Goal: Task Accomplishment & Management: Manage account settings

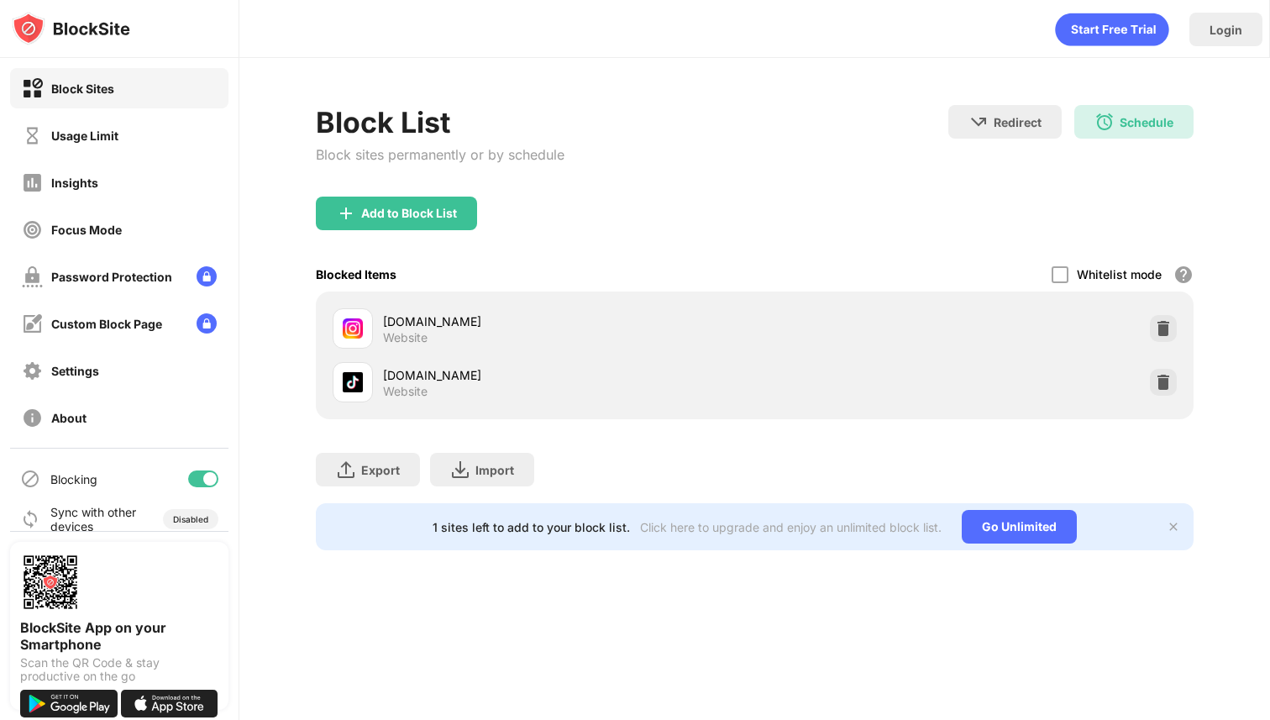
click at [1130, 129] on div "Schedule 11:30 to 17:00 19:00 to 23:59 Every Day" at bounding box center [1133, 122] width 119 height 34
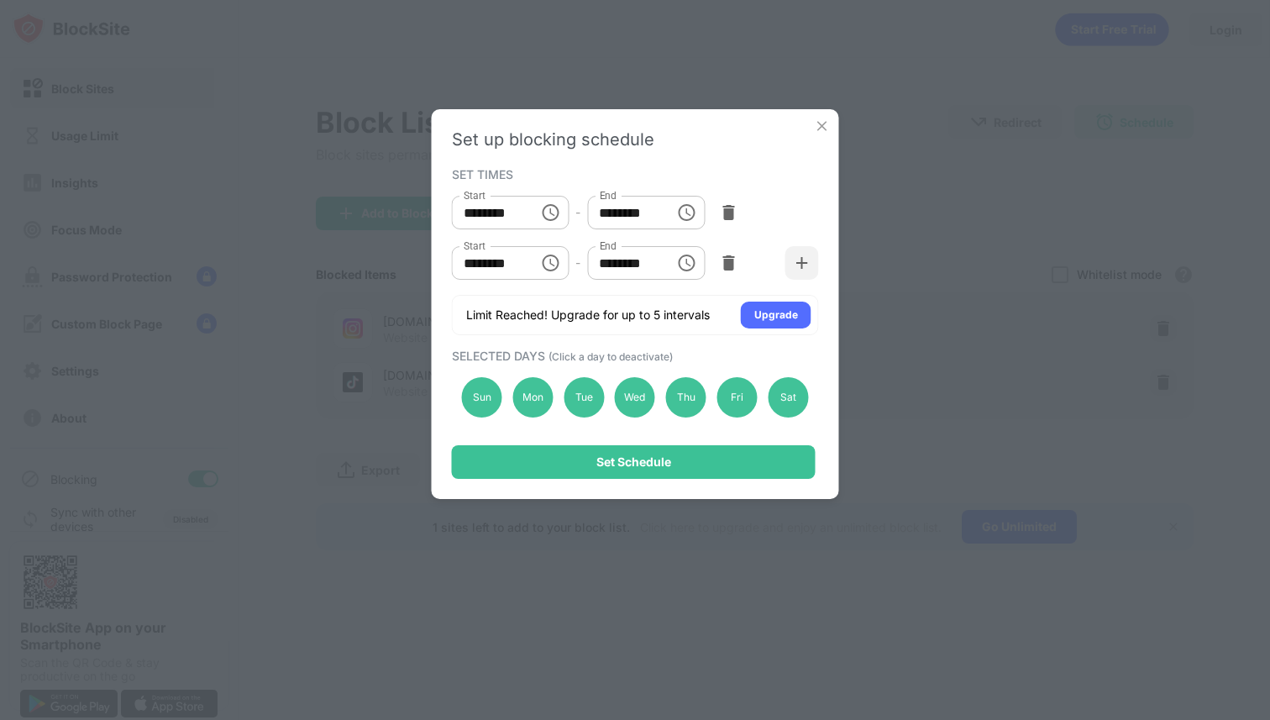
click at [938, 213] on div "Set up blocking schedule SET TIMES Start ******** Start - End ******** End Star…" at bounding box center [635, 360] width 1270 height 720
click at [818, 128] on img at bounding box center [822, 126] width 17 height 17
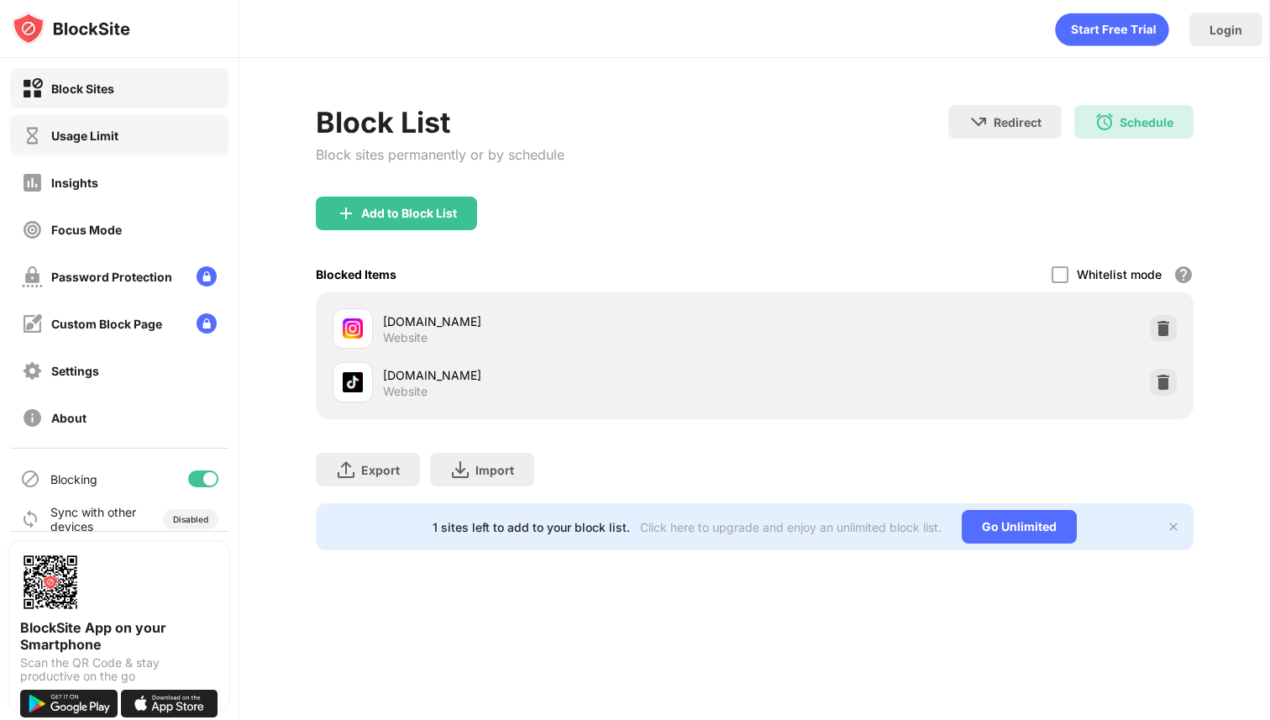
click at [39, 145] on img at bounding box center [32, 135] width 21 height 21
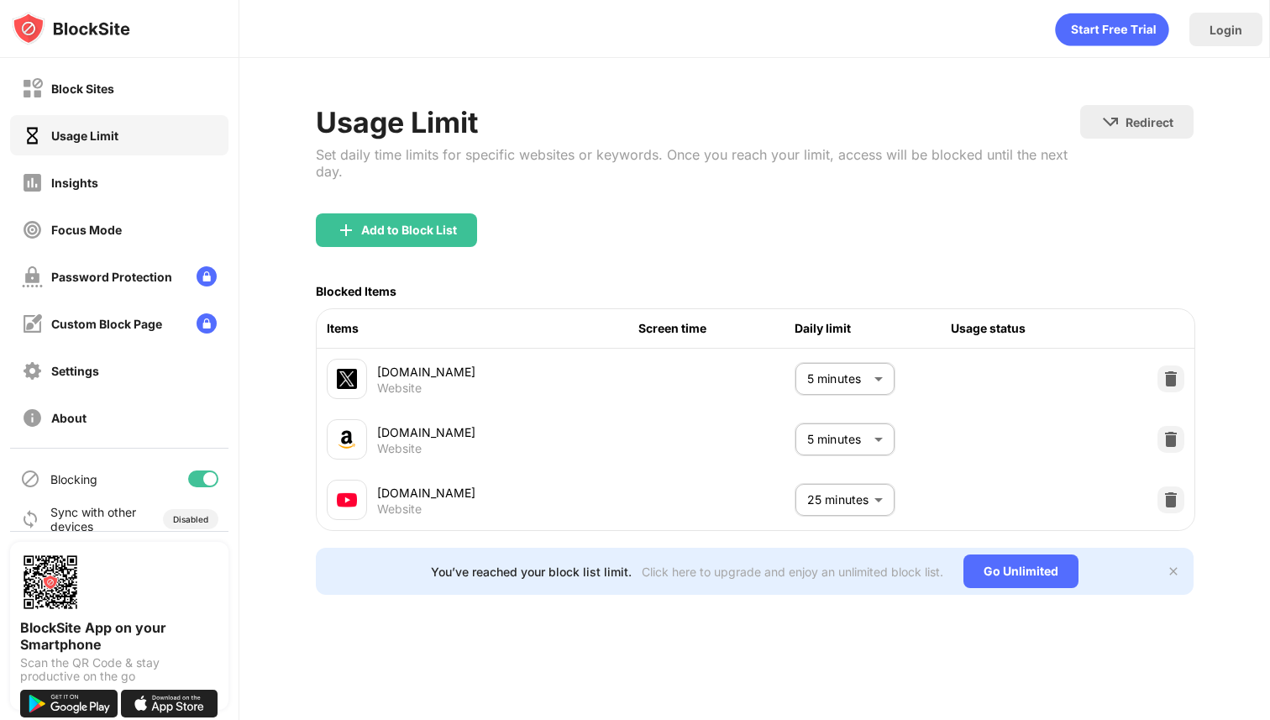
click at [816, 493] on body "Block Sites Usage Limit Insights Focus Mode Password Protection Custom Block Pa…" at bounding box center [635, 360] width 1270 height 720
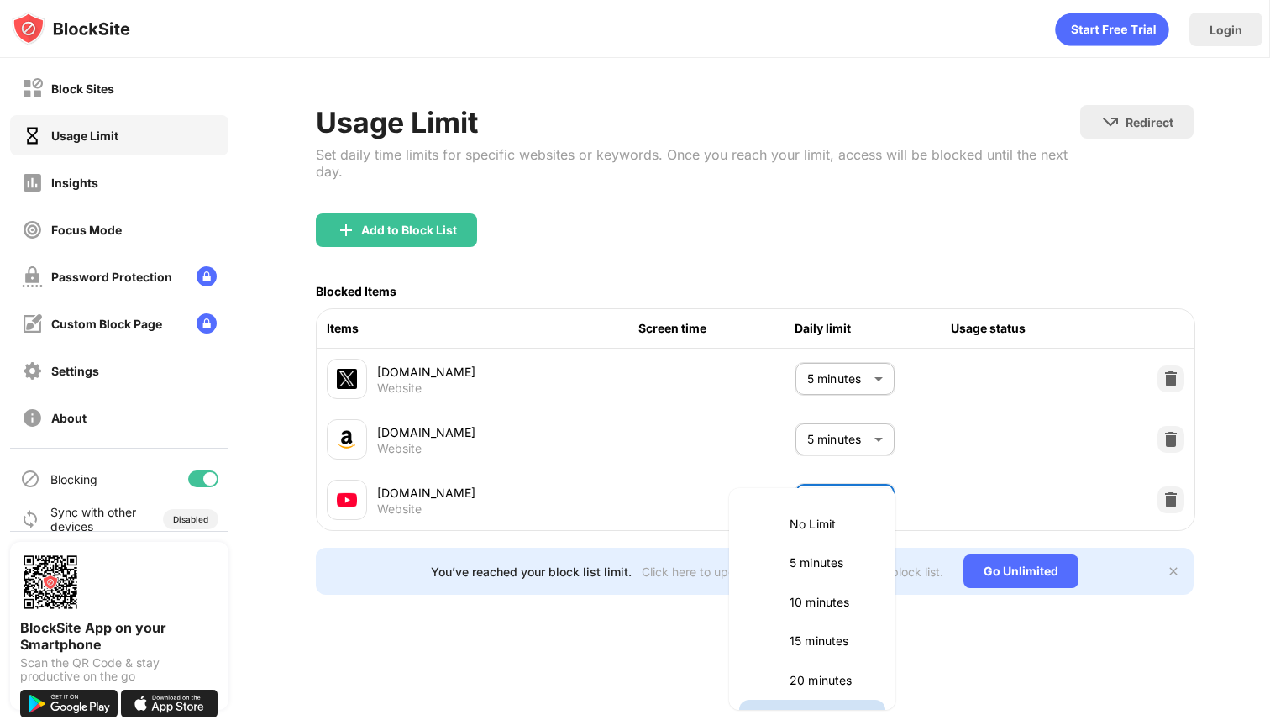
scroll to position [29, 0]
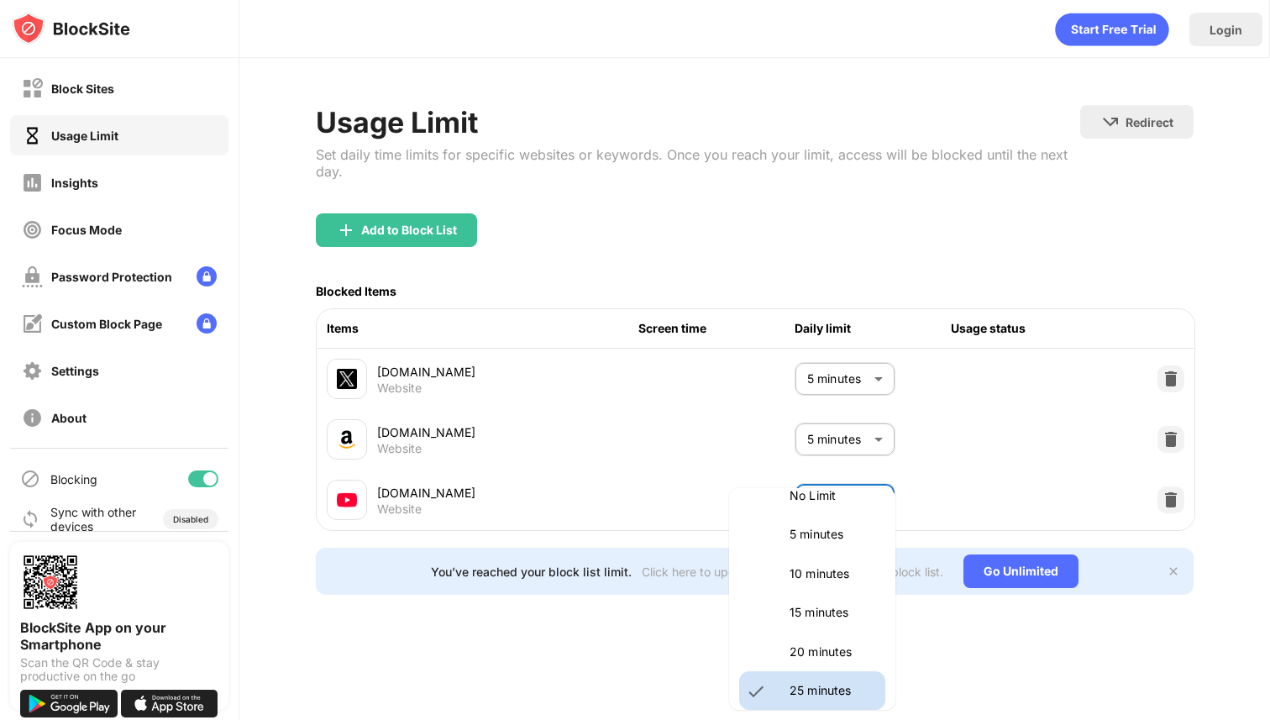
click at [817, 654] on p "20 minutes" at bounding box center [833, 652] width 86 height 18
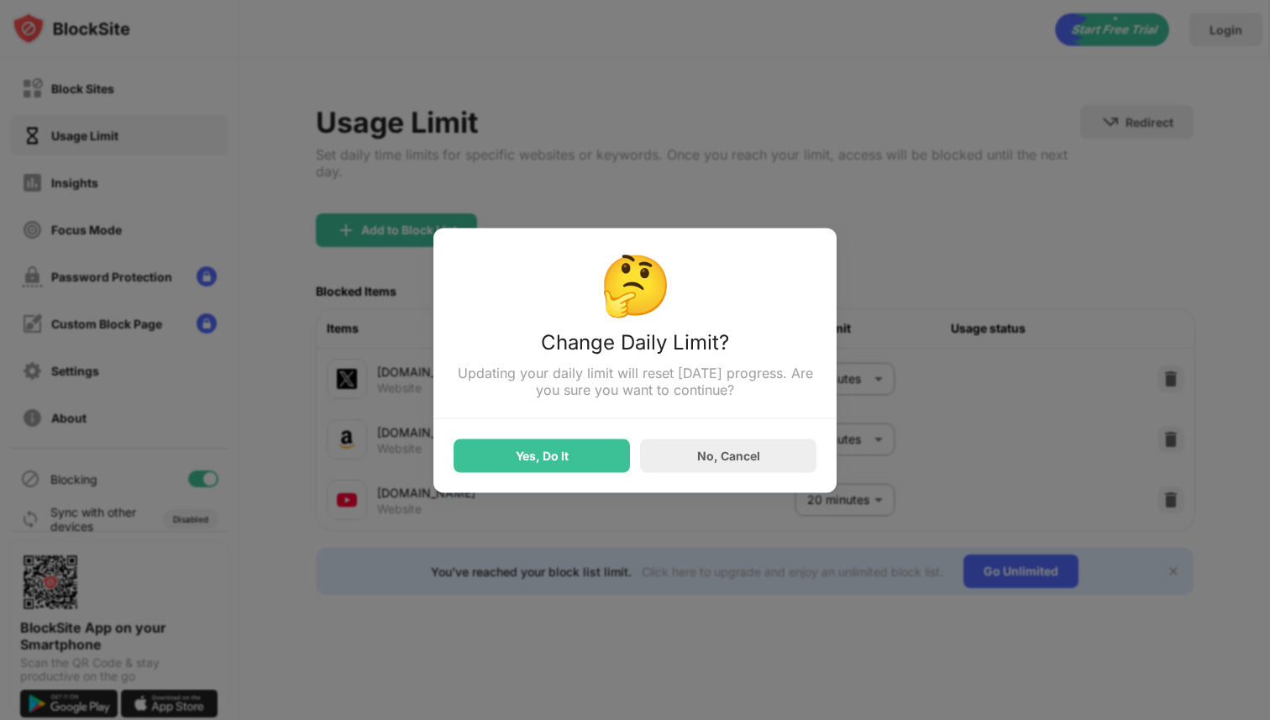
click at [570, 469] on div "Yes, Do It" at bounding box center [542, 455] width 176 height 34
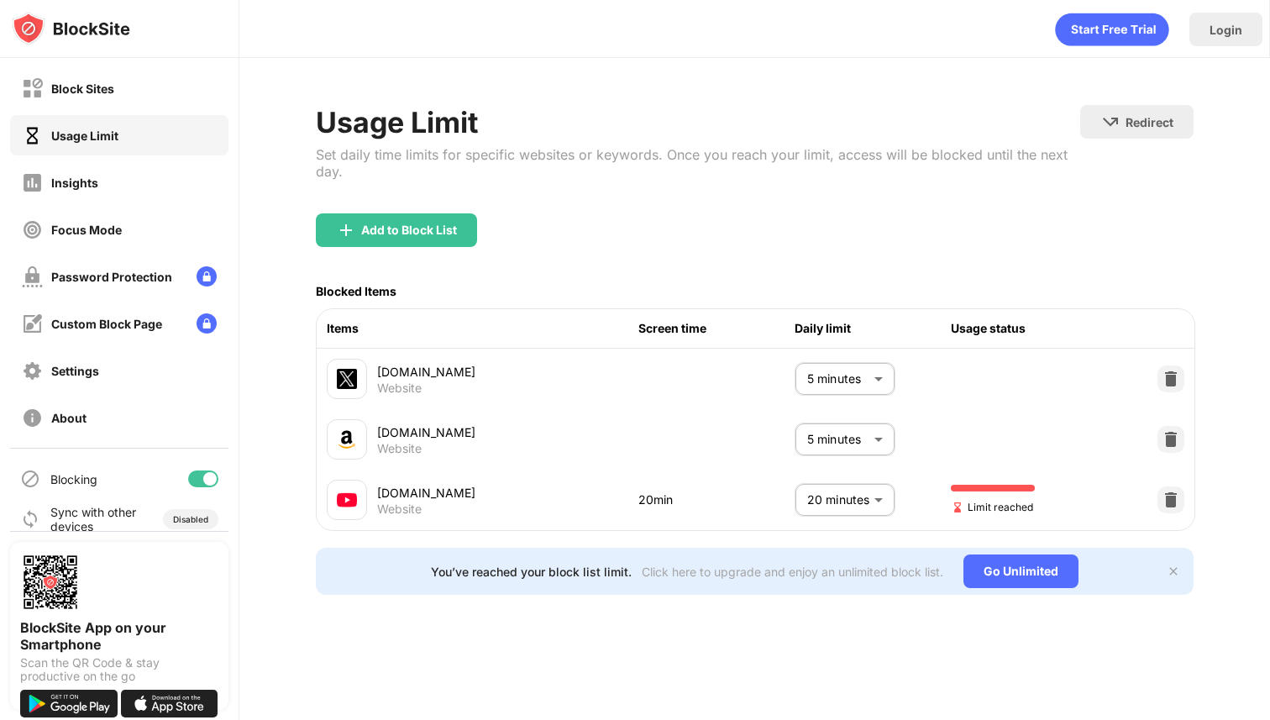
click at [839, 501] on body "Block Sites Usage Limit Insights Focus Mode Password Protection Custom Block Pa…" at bounding box center [635, 360] width 1270 height 720
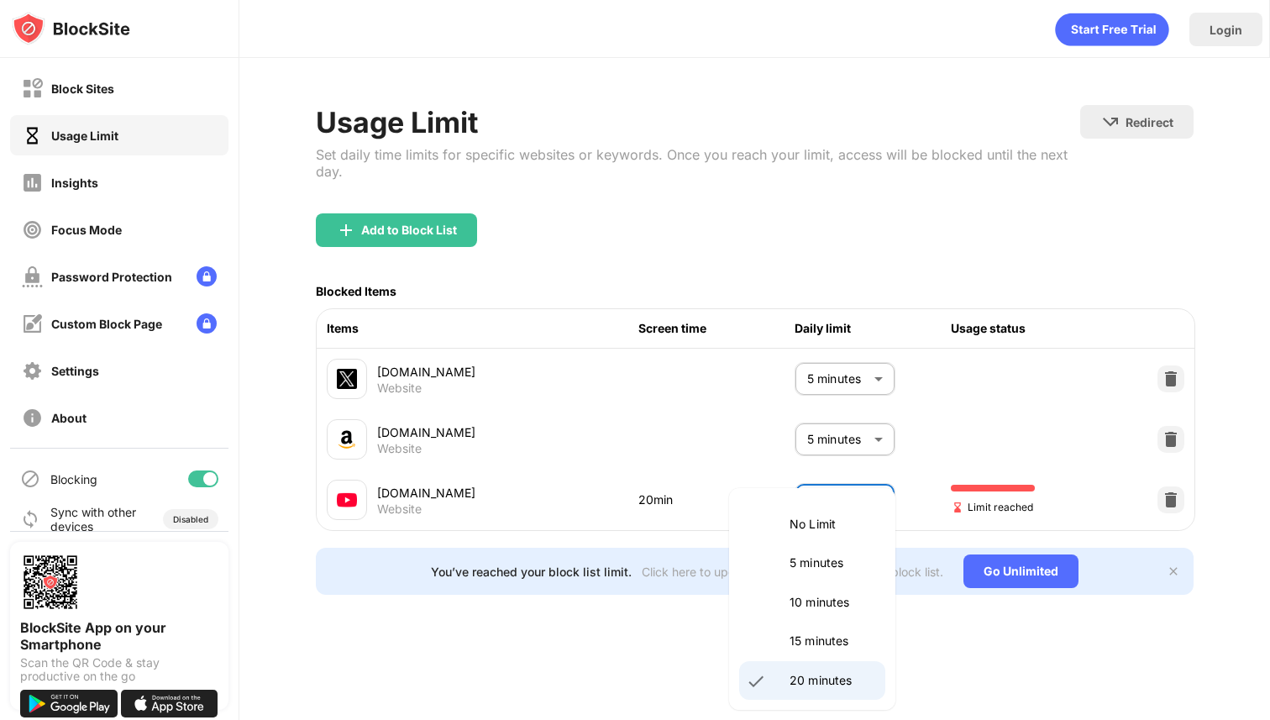
click at [809, 623] on li "15 minutes" at bounding box center [812, 641] width 146 height 39
type input "**"
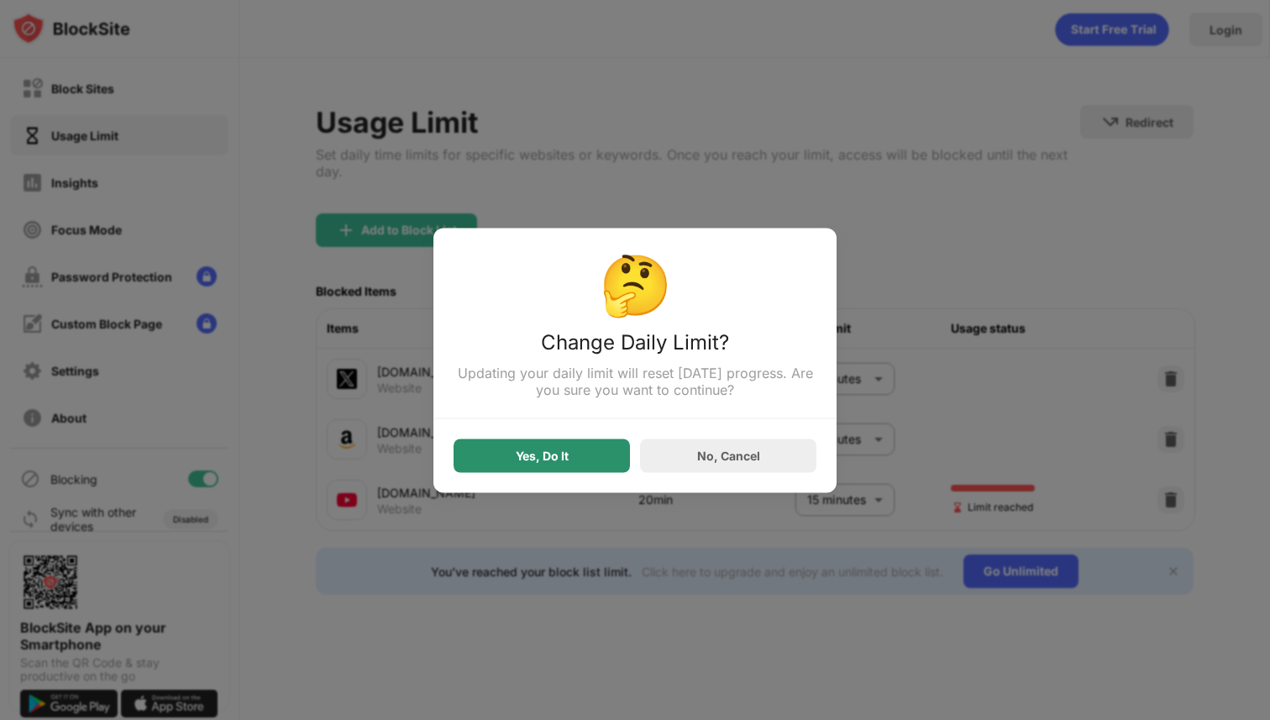
click at [535, 453] on div "Yes, Do It" at bounding box center [542, 455] width 53 height 13
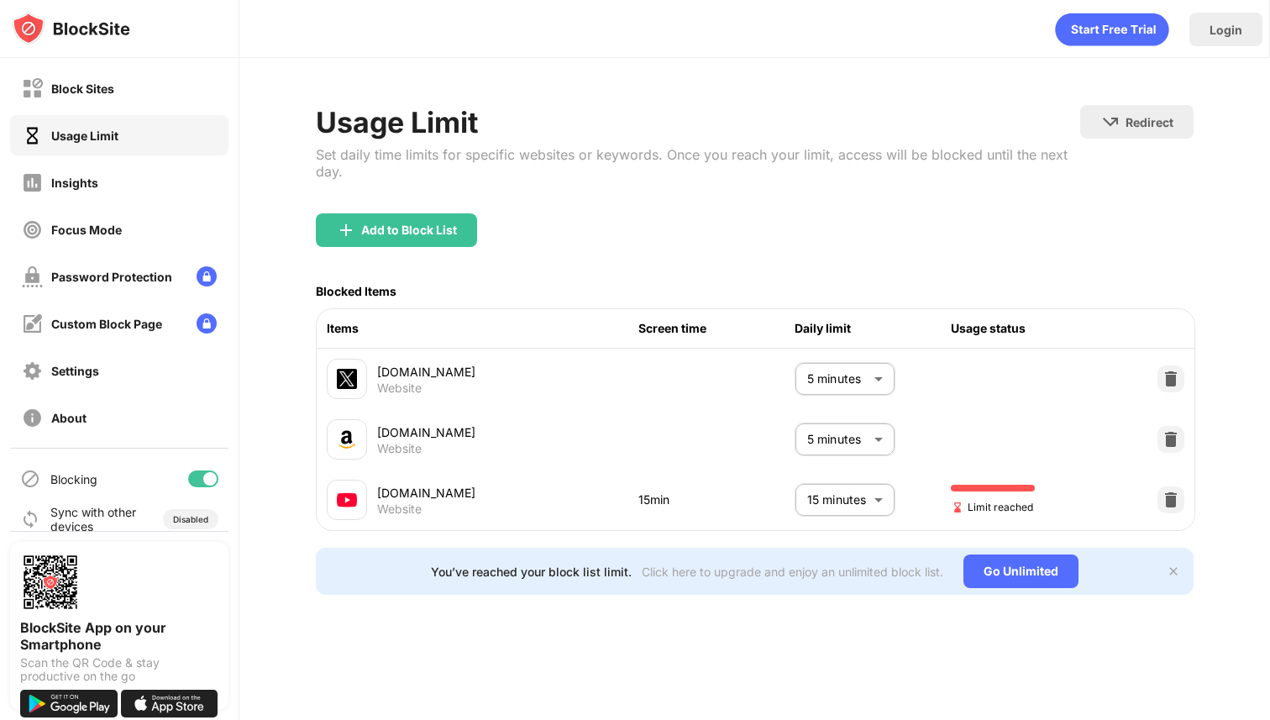
click at [830, 502] on body "Block Sites Usage Limit Insights Focus Mode Password Protection Custom Block Pa…" at bounding box center [635, 360] width 1270 height 720
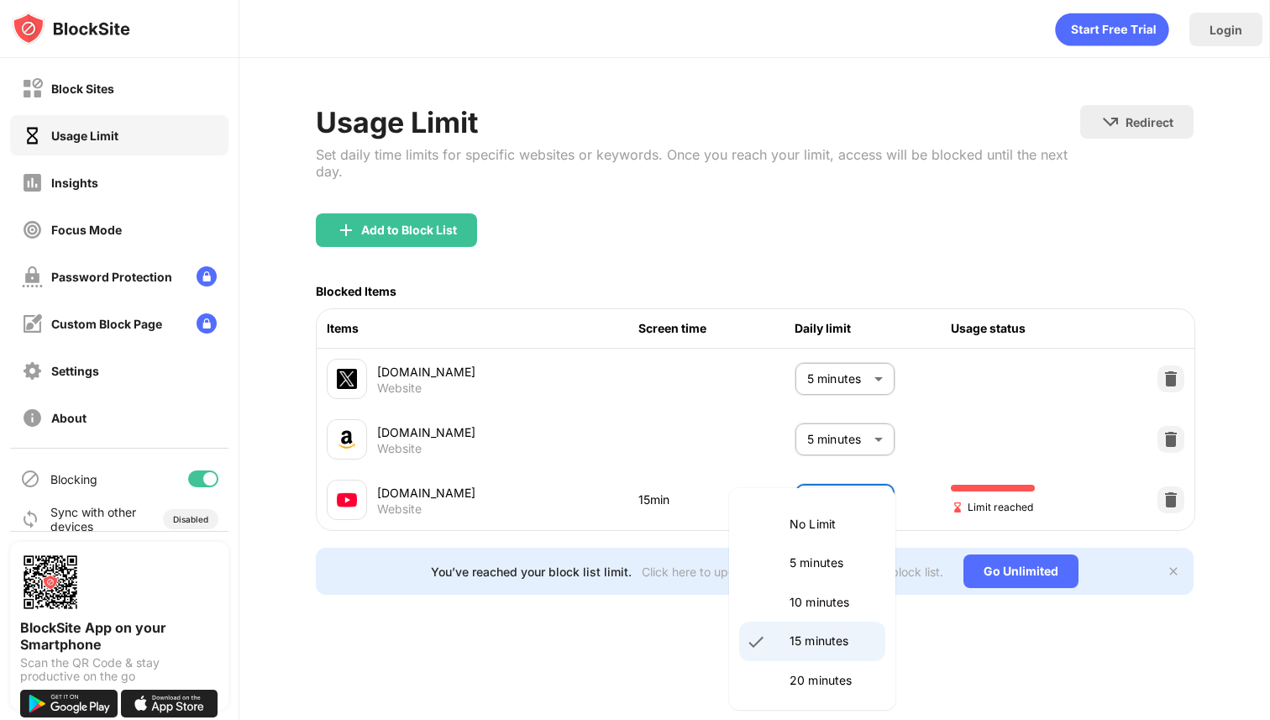
click at [811, 673] on p "20 minutes" at bounding box center [833, 680] width 86 height 18
type input "**"
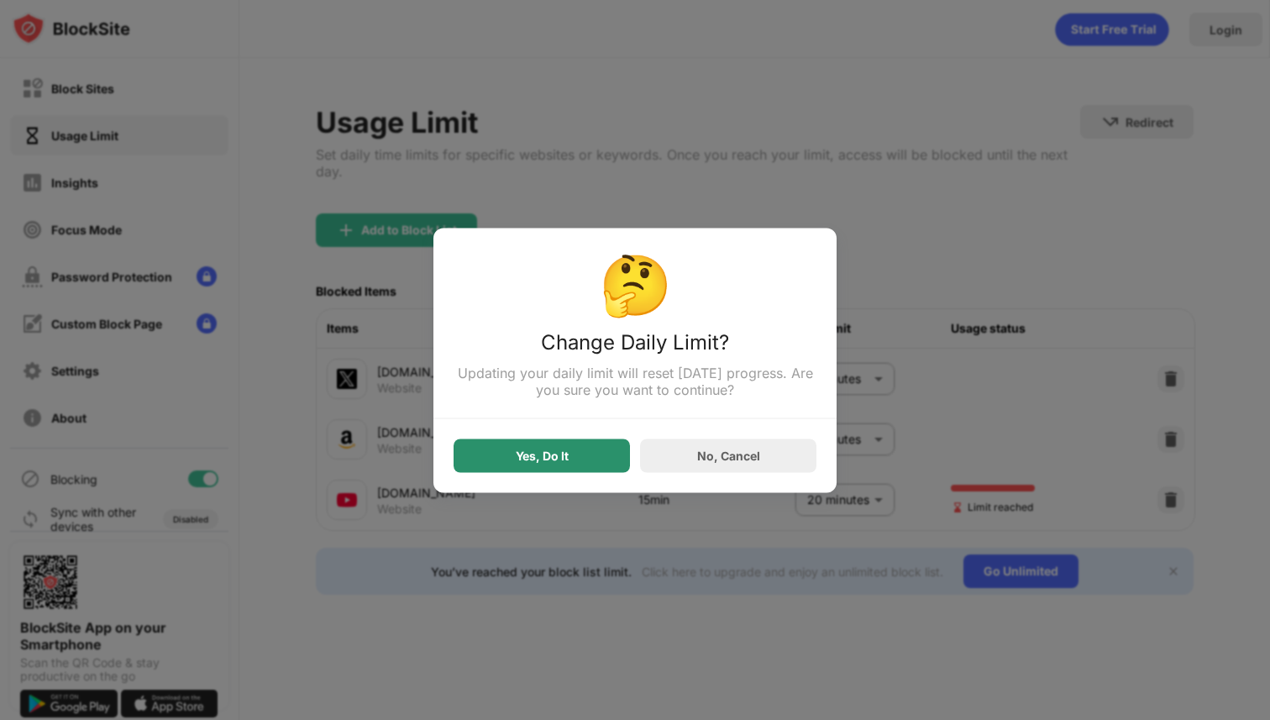
click at [563, 459] on div "Yes, Do It" at bounding box center [542, 455] width 53 height 13
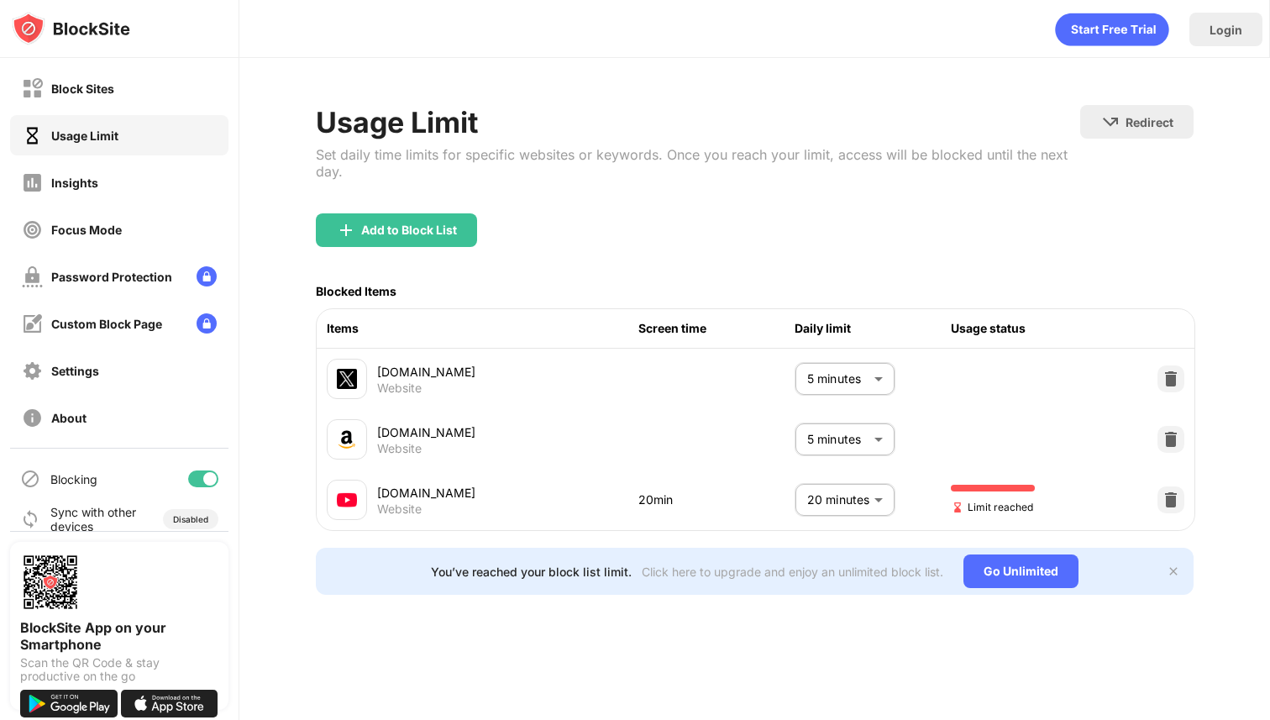
click at [837, 488] on body "Block Sites Usage Limit Insights Focus Mode Password Protection Custom Block Pa…" at bounding box center [635, 360] width 1270 height 720
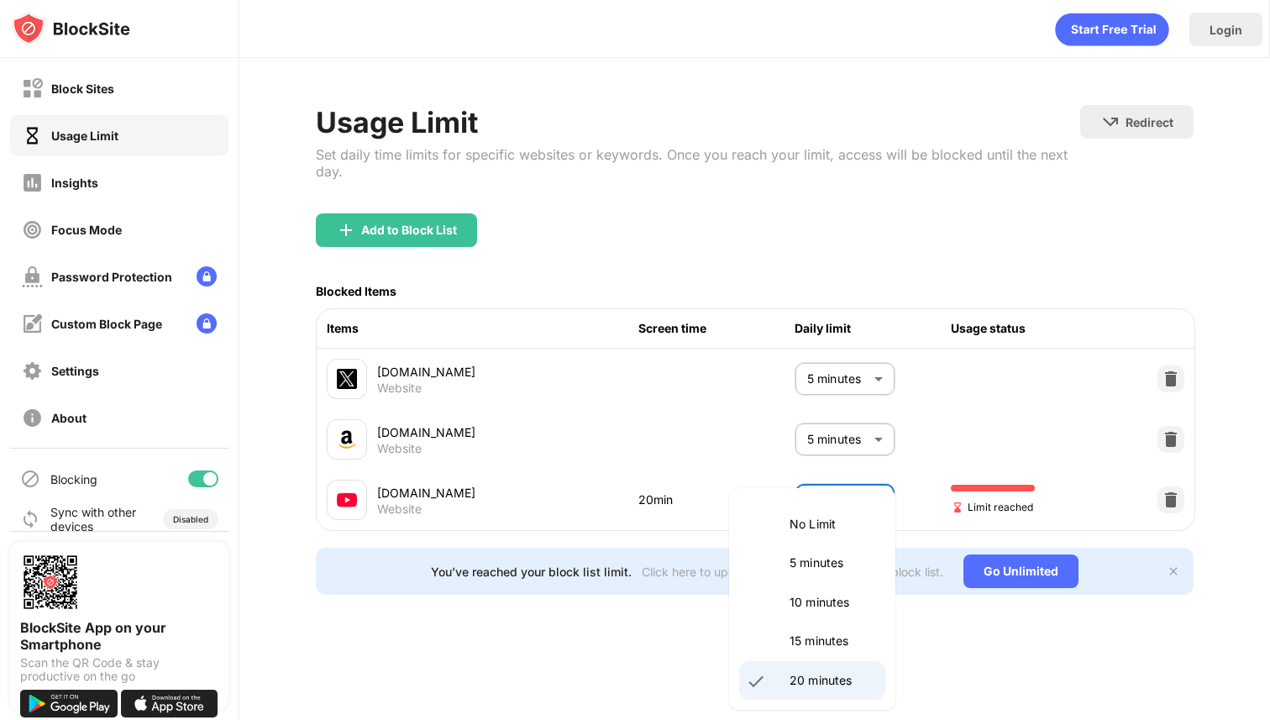
scroll to position [39, 0]
click at [806, 682] on p "25 minutes" at bounding box center [833, 680] width 86 height 18
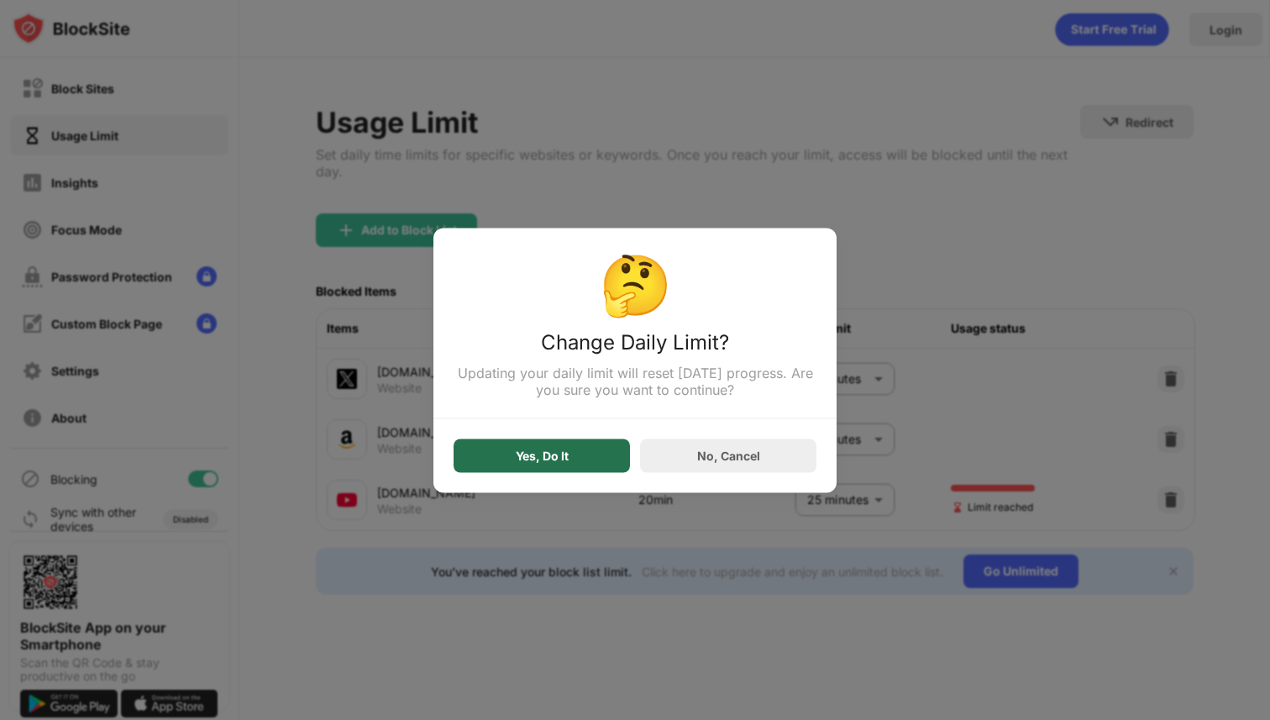
click at [576, 453] on div "Yes, Do It" at bounding box center [542, 455] width 176 height 34
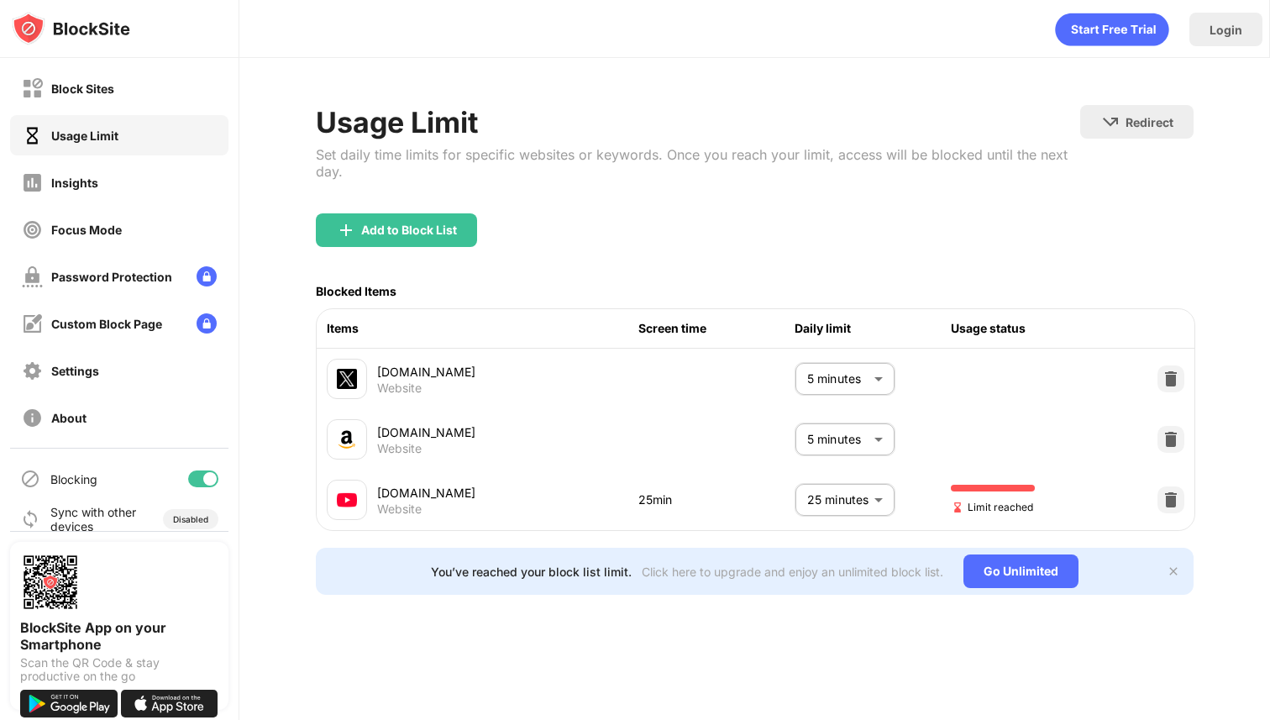
click at [843, 517] on body "Block Sites Usage Limit Insights Focus Mode Password Protection Custom Block Pa…" at bounding box center [635, 360] width 1270 height 720
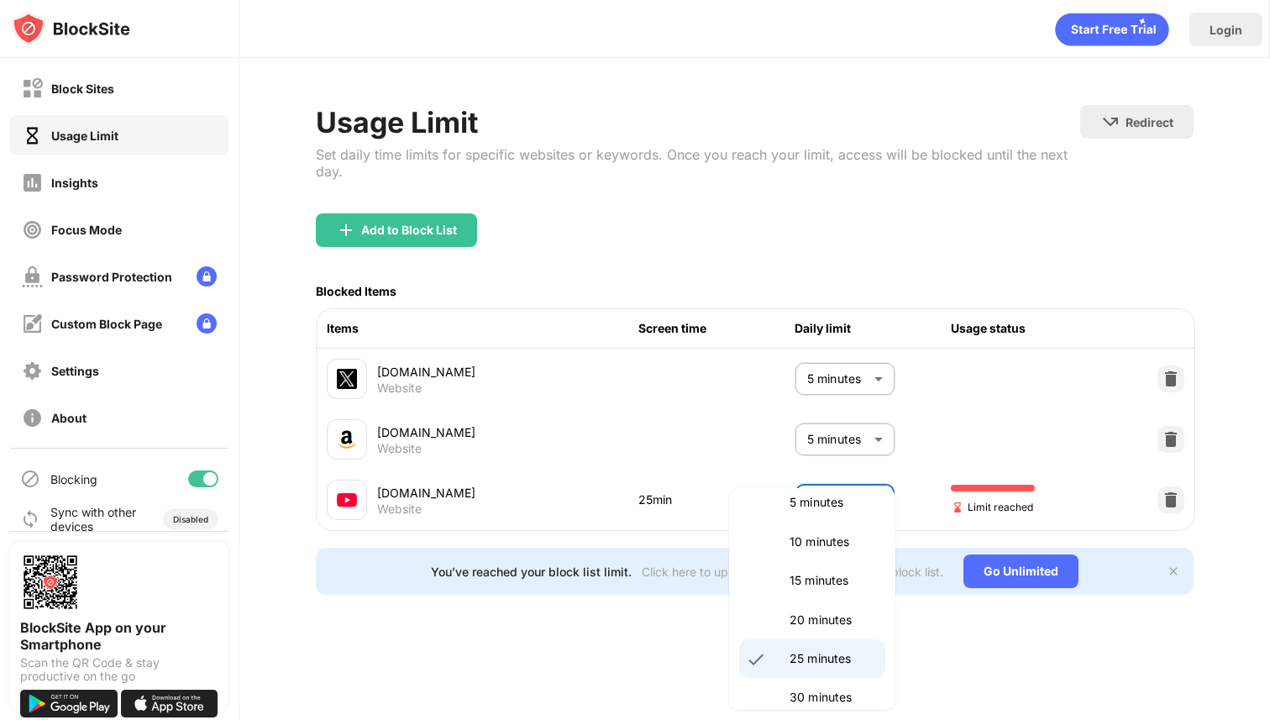
scroll to position [71, 0]
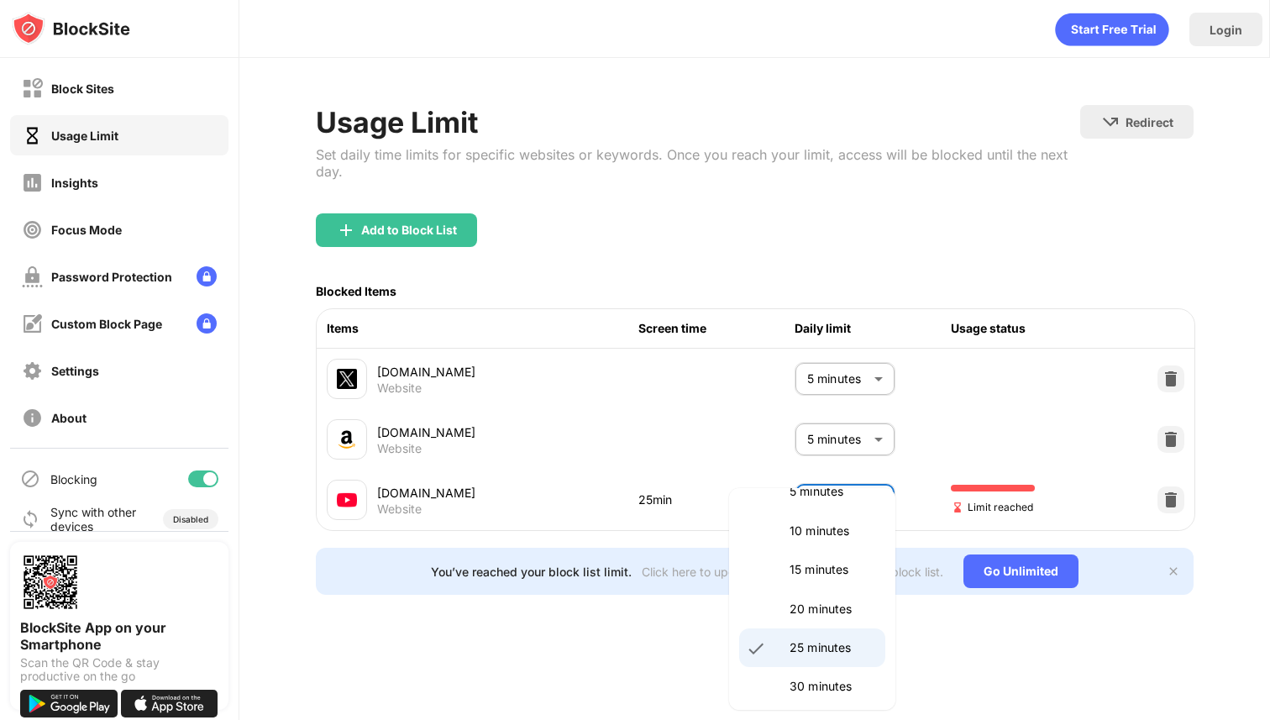
click at [802, 685] on p "30 minutes" at bounding box center [833, 686] width 86 height 18
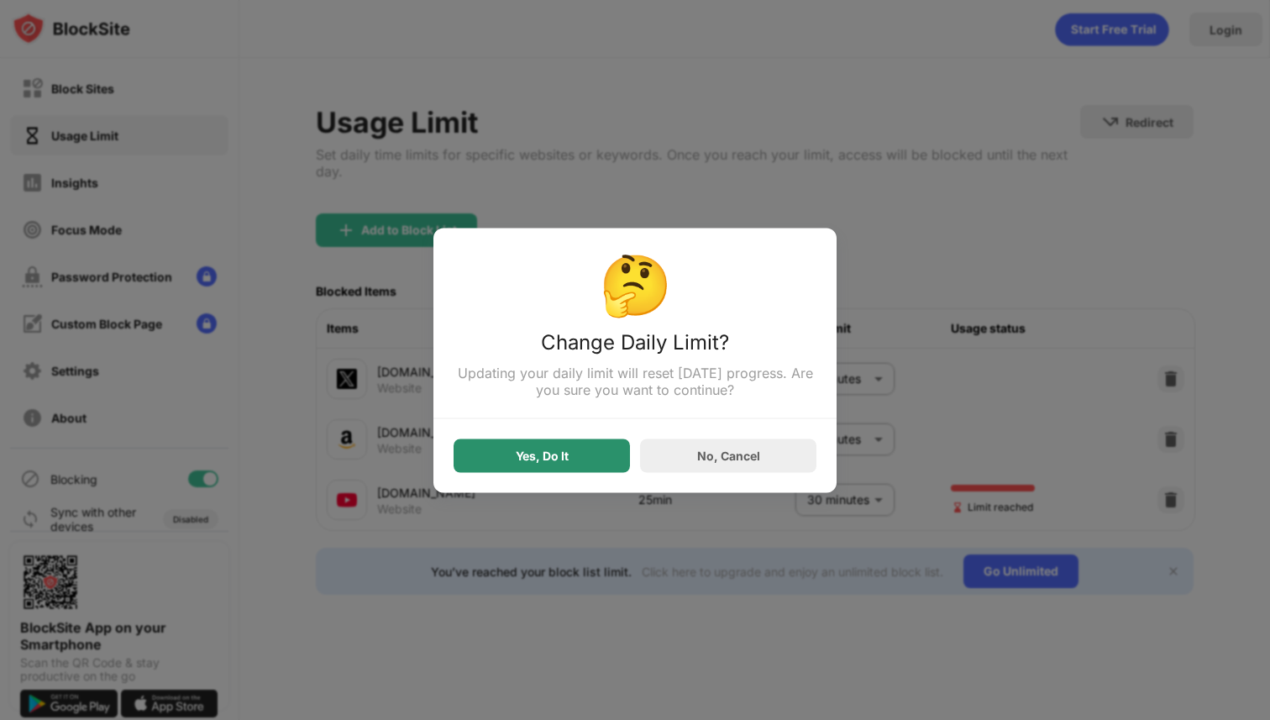
click at [588, 465] on div "Yes, Do It" at bounding box center [542, 455] width 176 height 34
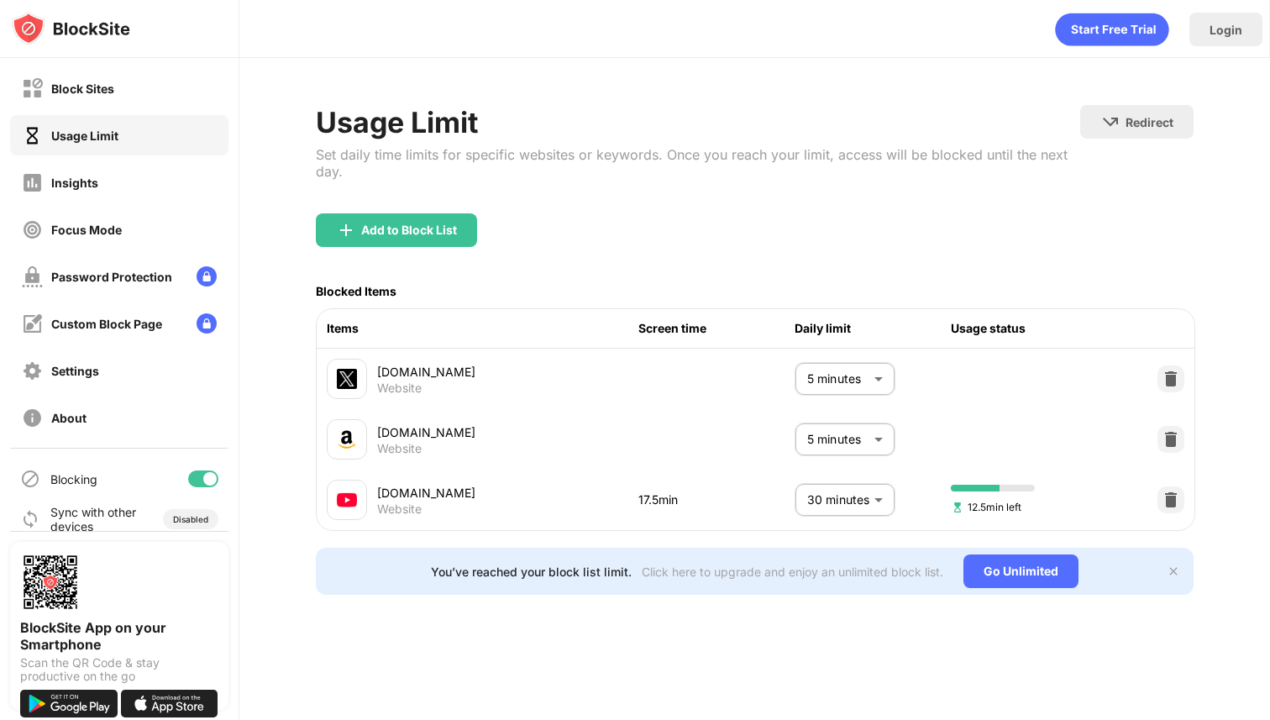
click at [864, 494] on body "Block Sites Usage Limit Insights Focus Mode Password Protection Custom Block Pa…" at bounding box center [635, 360] width 1270 height 720
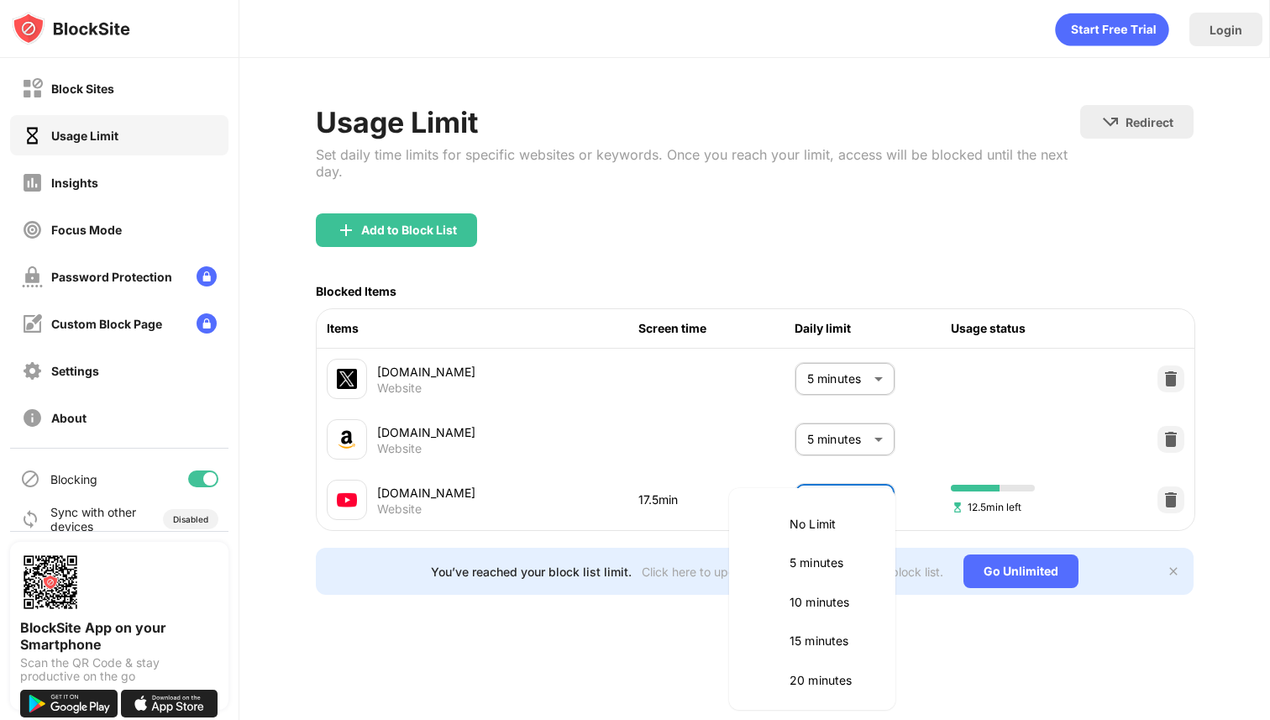
scroll to position [159, 0]
click at [826, 543] on li "25 minutes" at bounding box center [812, 560] width 146 height 39
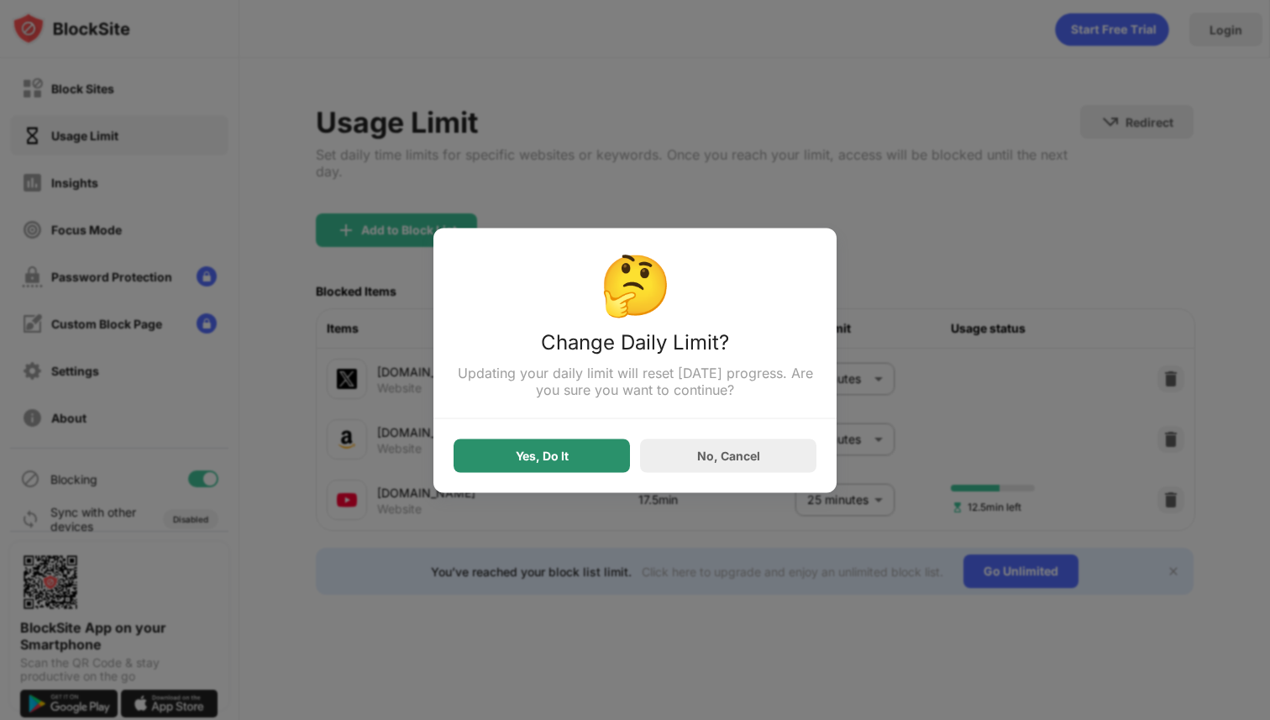
click at [560, 459] on div "Yes, Do It" at bounding box center [542, 455] width 53 height 13
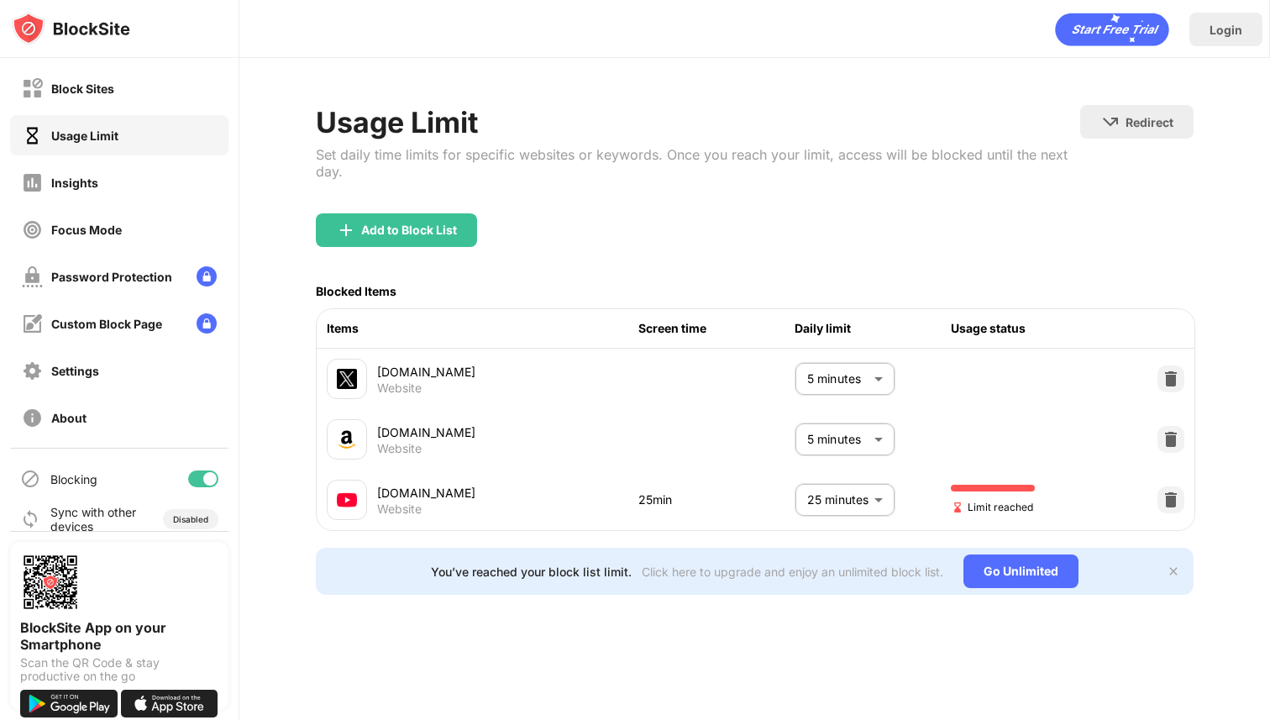
click at [846, 513] on body "Block Sites Usage Limit Insights Focus Mode Password Protection Custom Block Pa…" at bounding box center [635, 360] width 1270 height 720
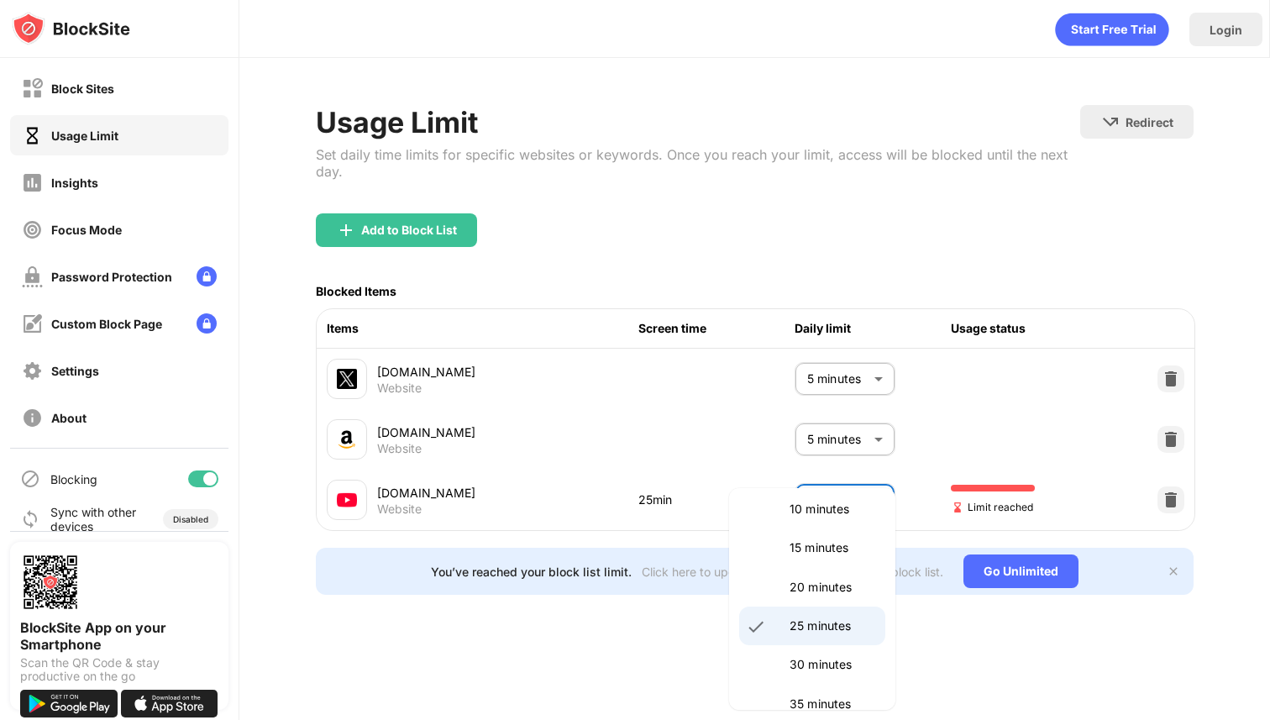
scroll to position [94, 0]
click at [829, 660] on p "30 minutes" at bounding box center [833, 663] width 86 height 18
type input "**"
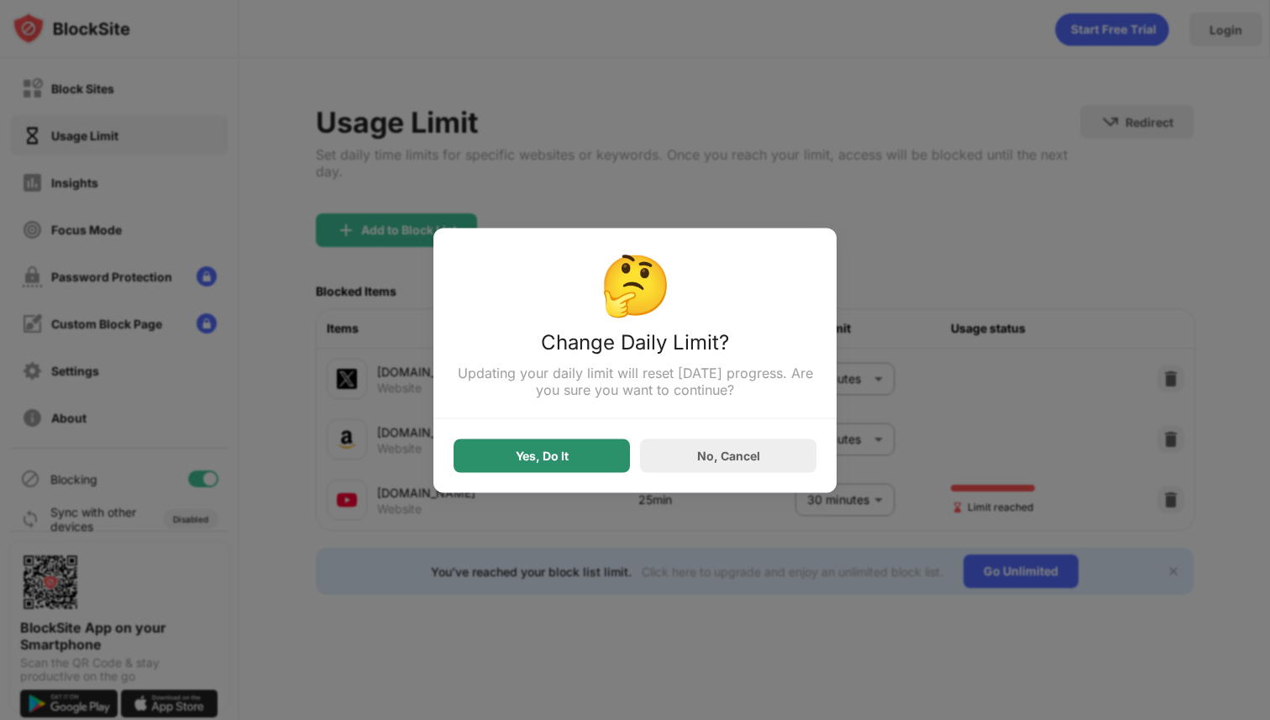
click at [573, 459] on div "Yes, Do It" at bounding box center [542, 455] width 176 height 34
